Goal: Transaction & Acquisition: Purchase product/service

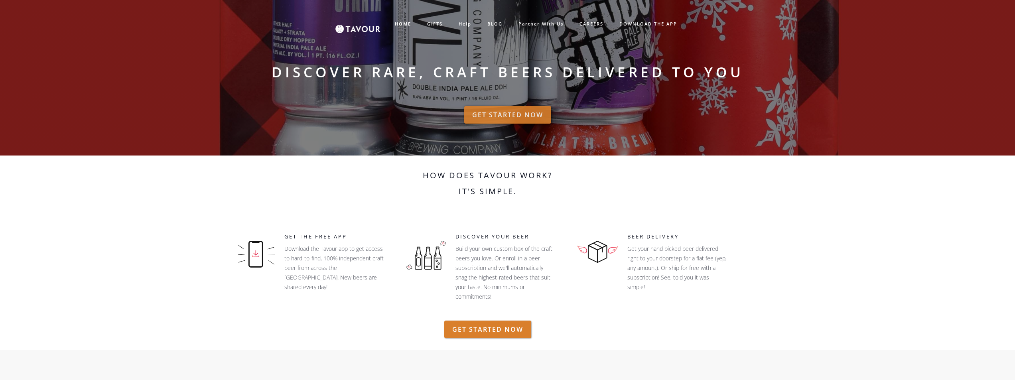
click at [510, 107] on link "GET STARTED NOW" at bounding box center [507, 115] width 87 height 18
click at [425, 26] on link "GIFTS" at bounding box center [434, 24] width 31 height 13
click at [430, 23] on link "GIFTS" at bounding box center [434, 24] width 31 height 13
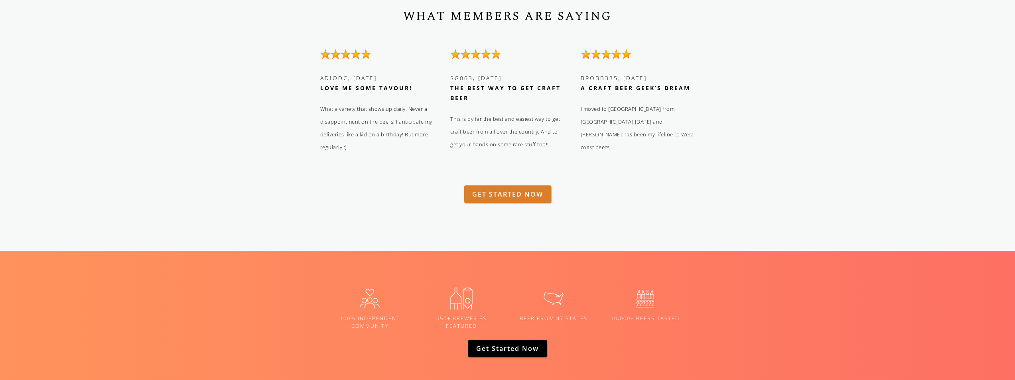
scroll to position [997, 0]
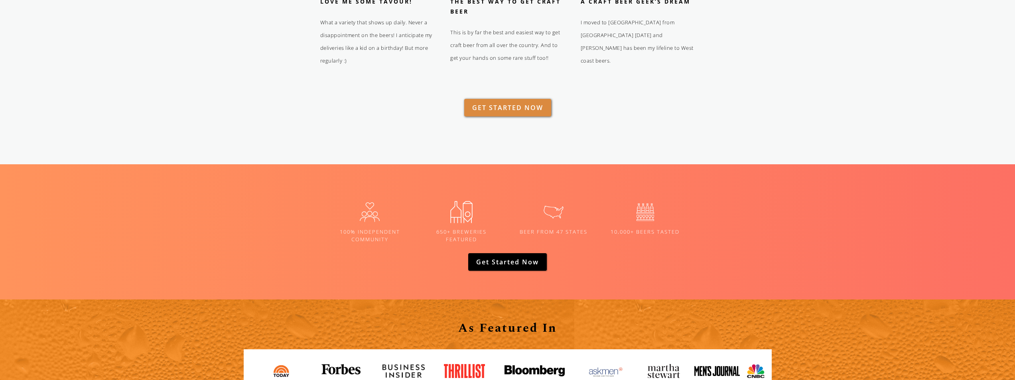
click at [500, 110] on link "GET STARTED NOW" at bounding box center [507, 108] width 87 height 18
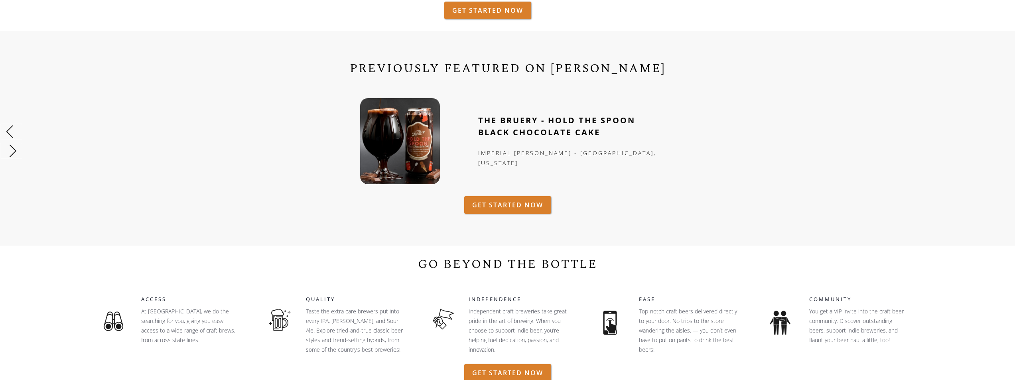
scroll to position [0, 0]
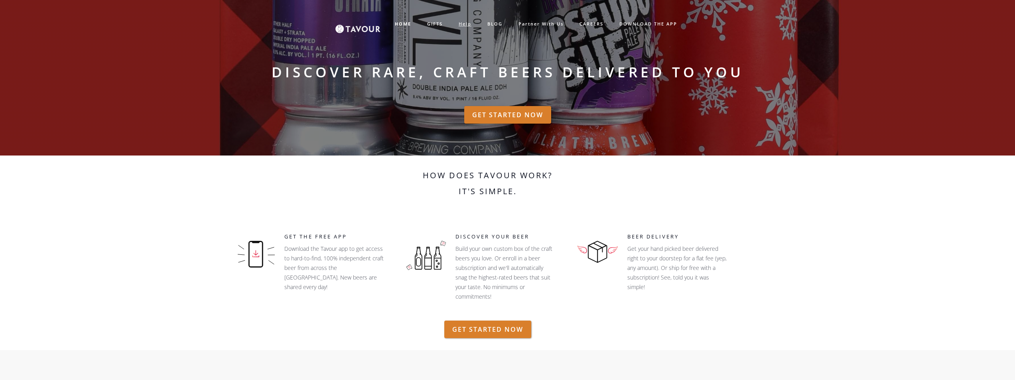
click at [472, 26] on link "help" at bounding box center [464, 24] width 29 height 13
click at [452, 21] on link "help" at bounding box center [464, 24] width 29 height 13
click at [429, 22] on link "GIFTS" at bounding box center [434, 24] width 31 height 13
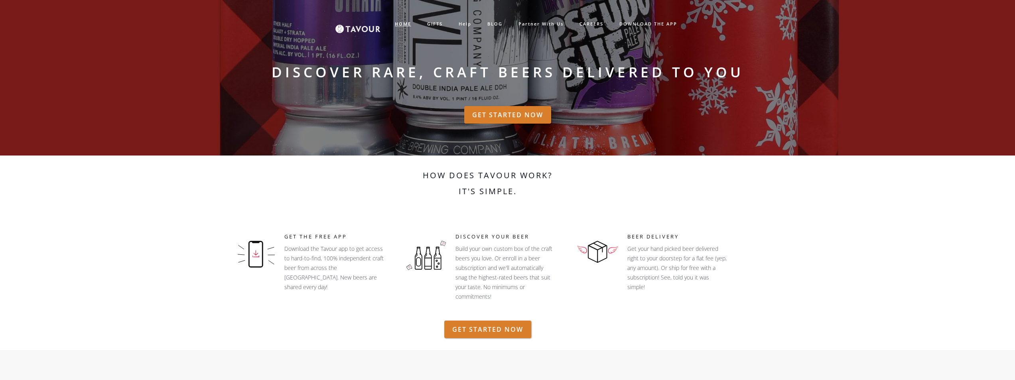
click at [409, 22] on strong "HOME" at bounding box center [403, 24] width 16 height 6
click at [404, 20] on link "HOME" at bounding box center [403, 24] width 32 height 13
click at [493, 110] on link "GET STARTED NOW" at bounding box center [507, 115] width 87 height 18
click at [430, 23] on link "GIFTS" at bounding box center [434, 24] width 31 height 13
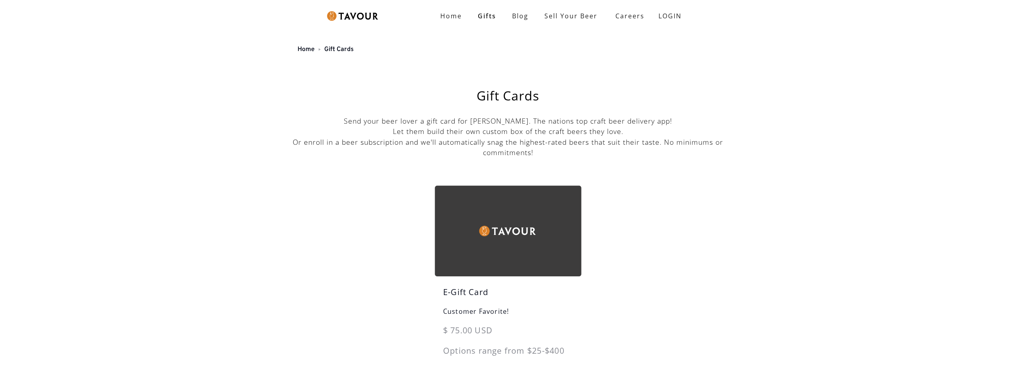
click at [471, 223] on img at bounding box center [508, 230] width 146 height 90
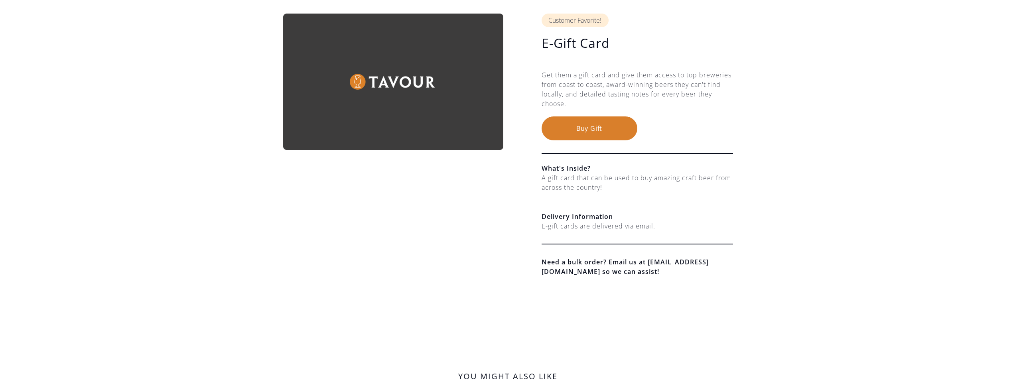
scroll to position [40, 0]
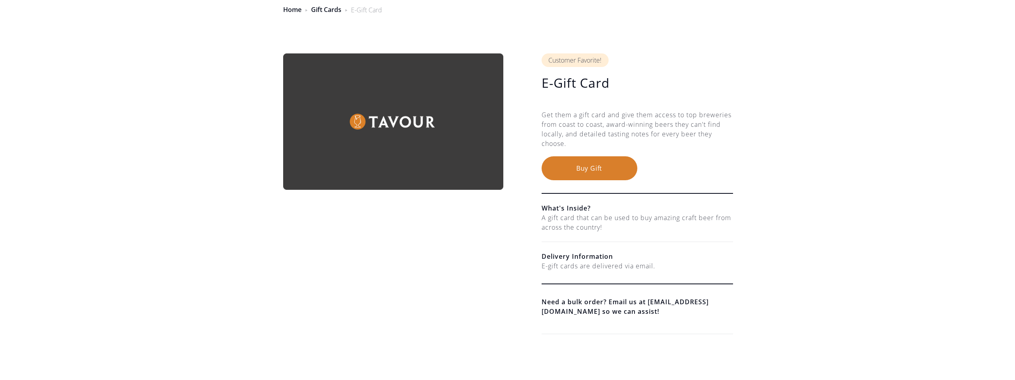
click at [575, 170] on button "Buy Gift" at bounding box center [589, 168] width 96 height 24
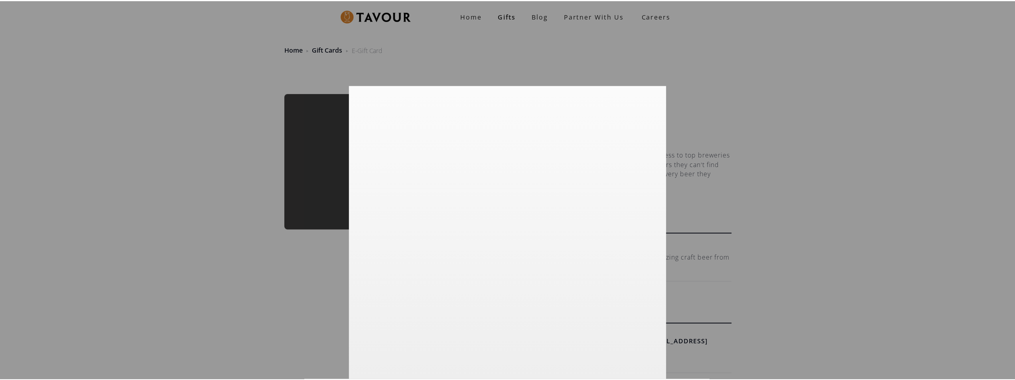
scroll to position [33, 0]
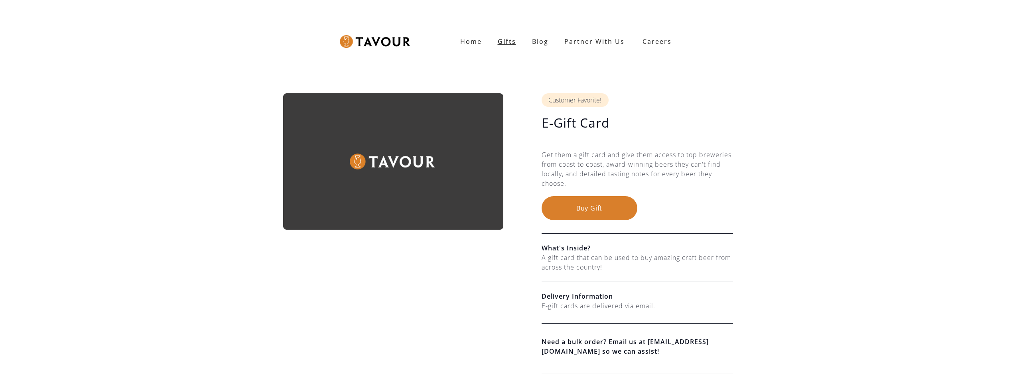
click at [510, 38] on link "Gifts" at bounding box center [507, 41] width 34 height 16
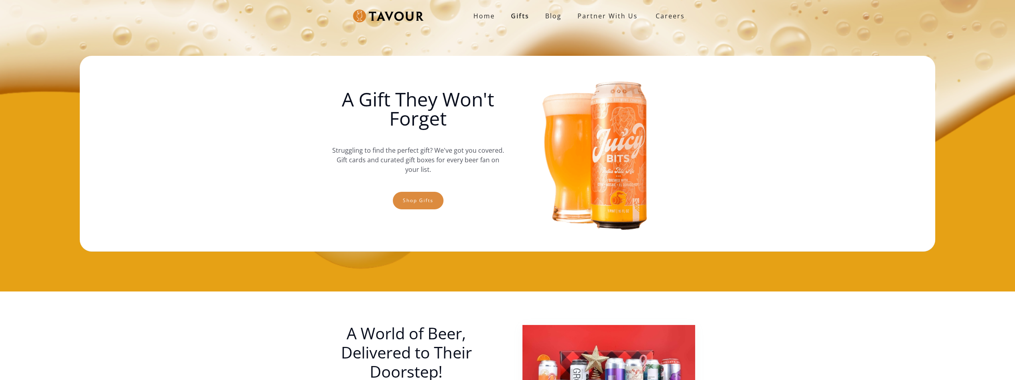
click at [416, 199] on link "Shop gifts" at bounding box center [418, 201] width 51 height 18
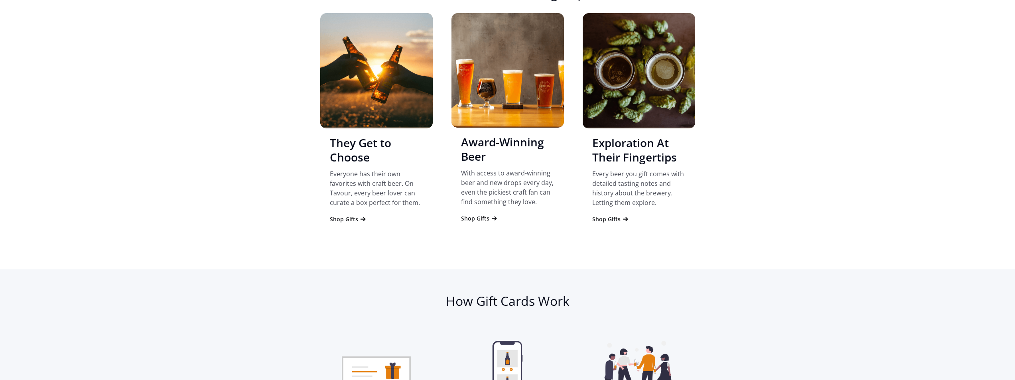
scroll to position [810, 0]
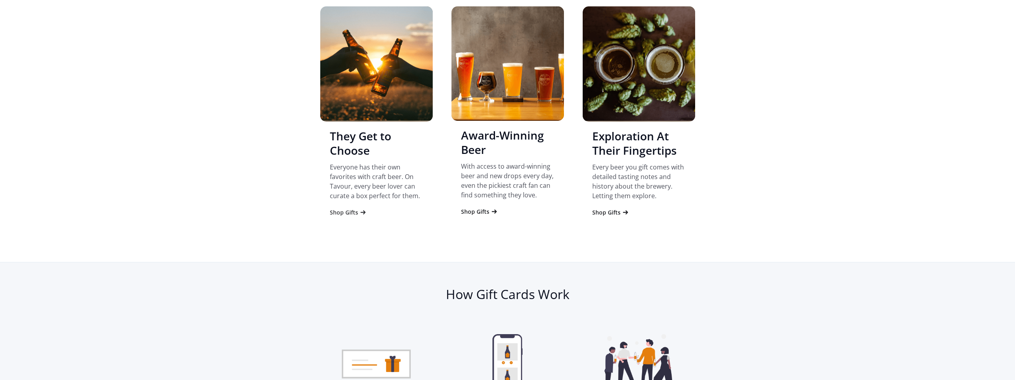
click at [346, 209] on div "Shop Gifts" at bounding box center [344, 212] width 28 height 8
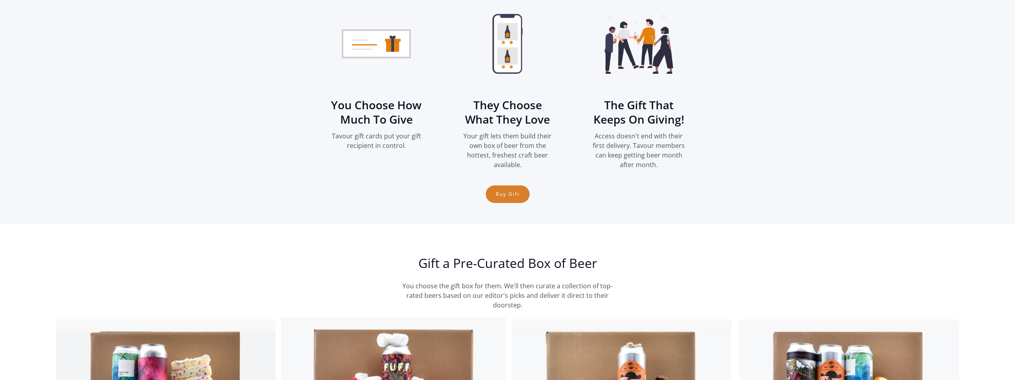
scroll to position [1112, 0]
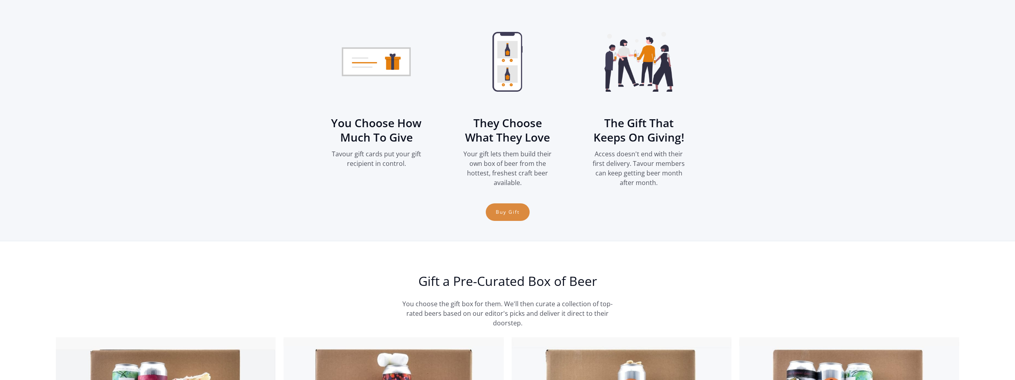
click at [515, 217] on link "Buy Gift" at bounding box center [508, 212] width 44 height 18
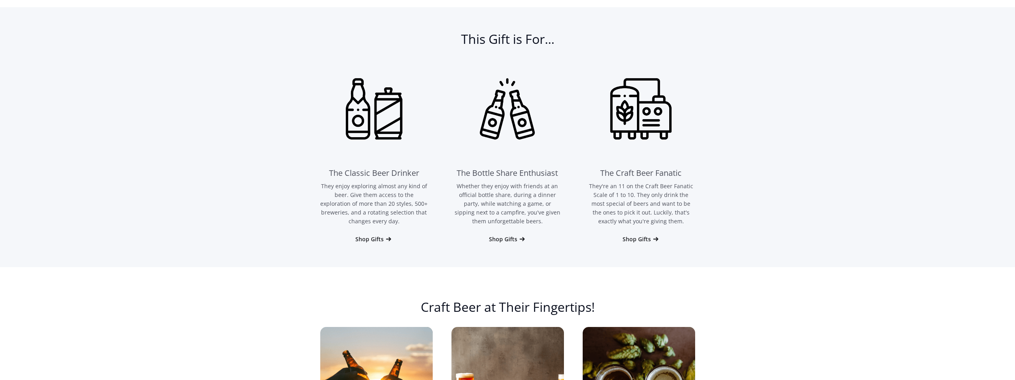
scroll to position [474, 0]
